Goal: Navigation & Orientation: Find specific page/section

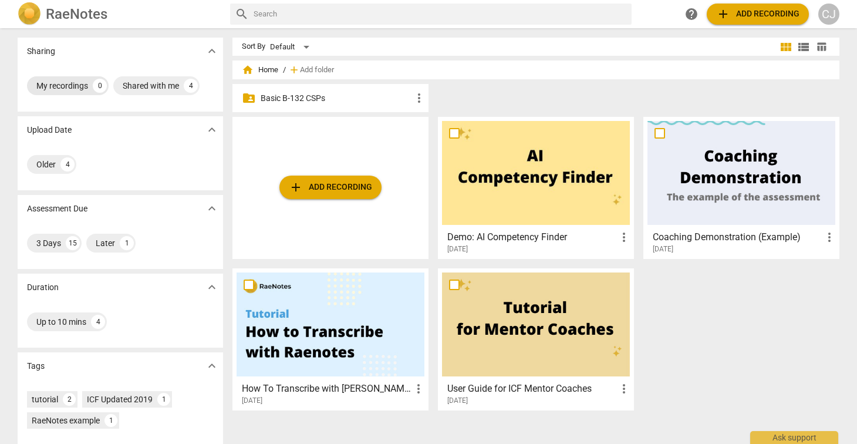
click at [61, 88] on div "My recordings" at bounding box center [62, 86] width 52 height 12
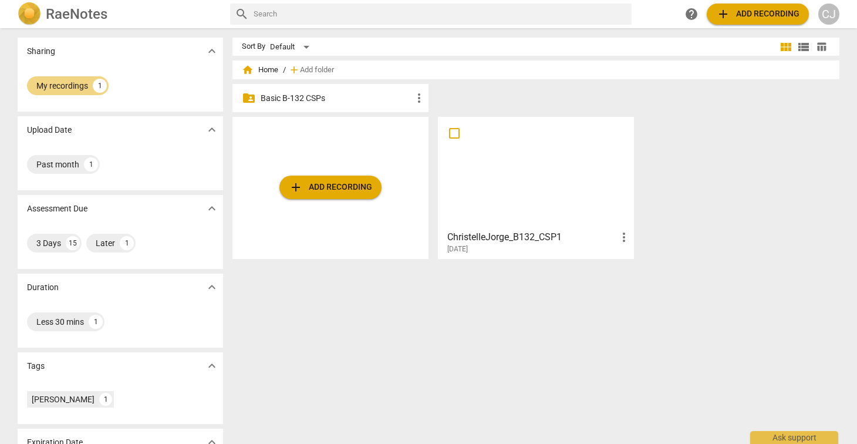
click at [531, 169] on div at bounding box center [536, 173] width 188 height 104
